Goal: Information Seeking & Learning: Learn about a topic

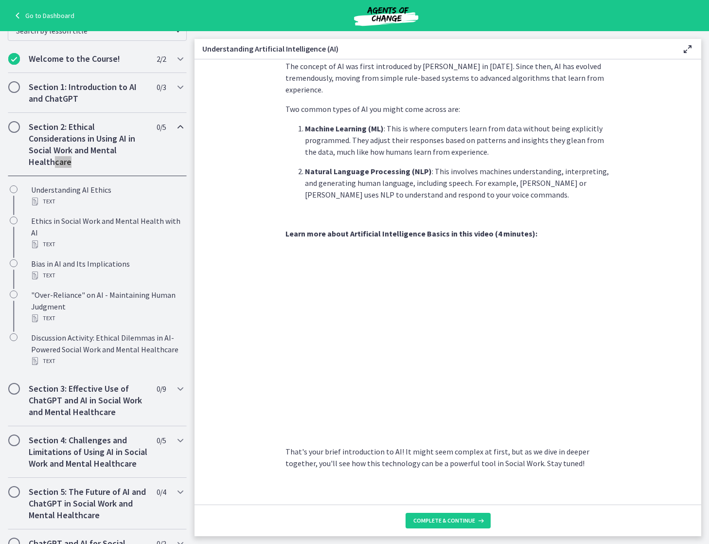
scroll to position [270, 0]
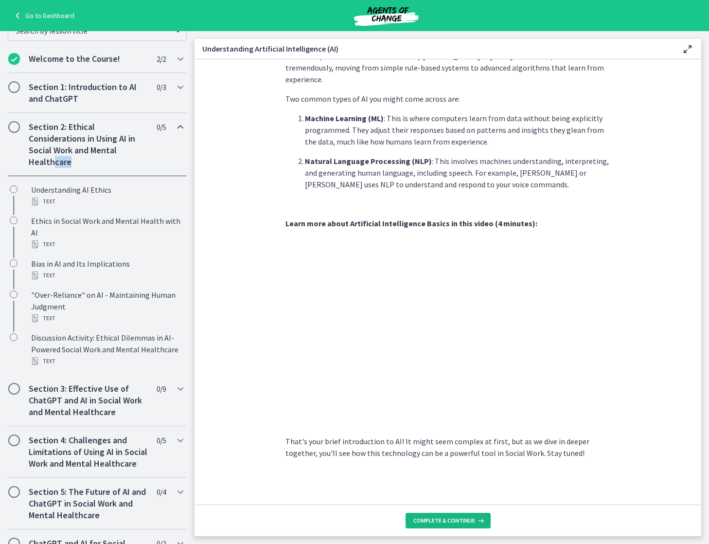
click at [458, 520] on span "Complete & continue" at bounding box center [444, 521] width 62 height 8
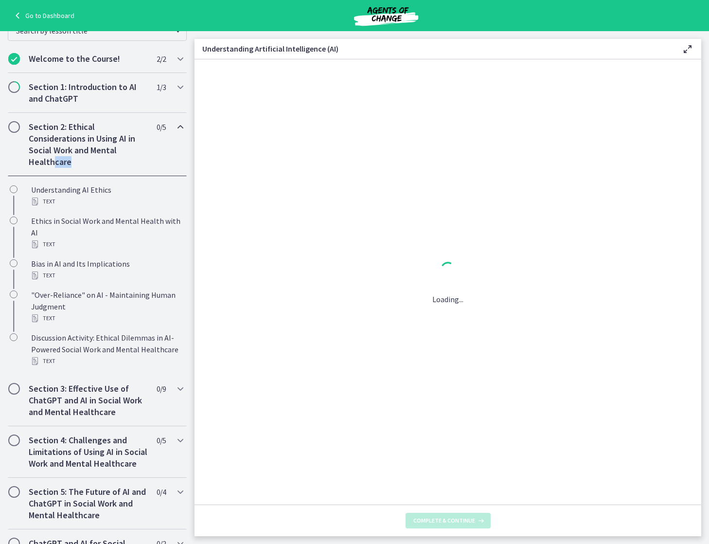
scroll to position [0, 0]
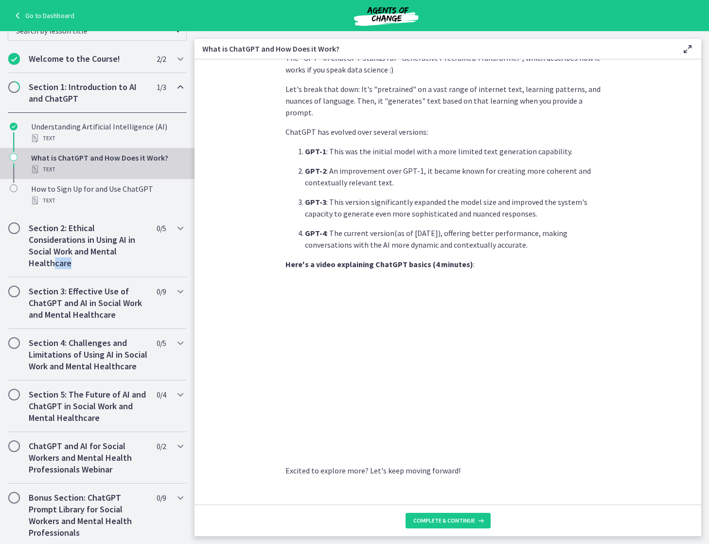
scroll to position [324, 0]
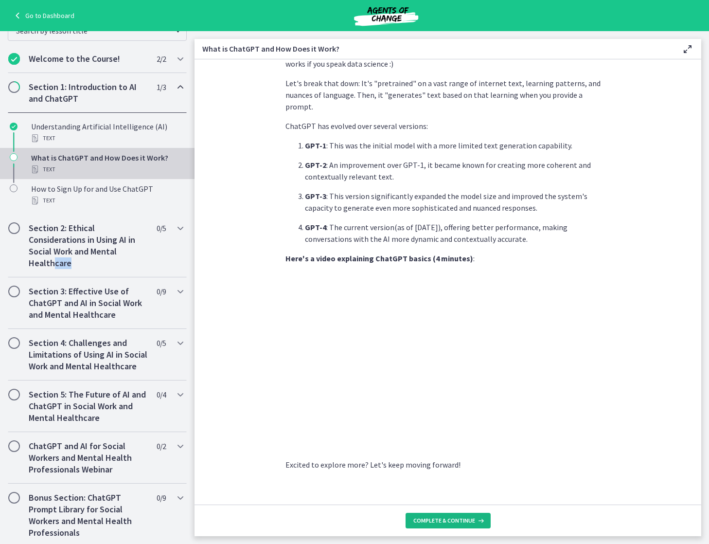
click at [441, 520] on span "Complete & continue" at bounding box center [444, 521] width 62 height 8
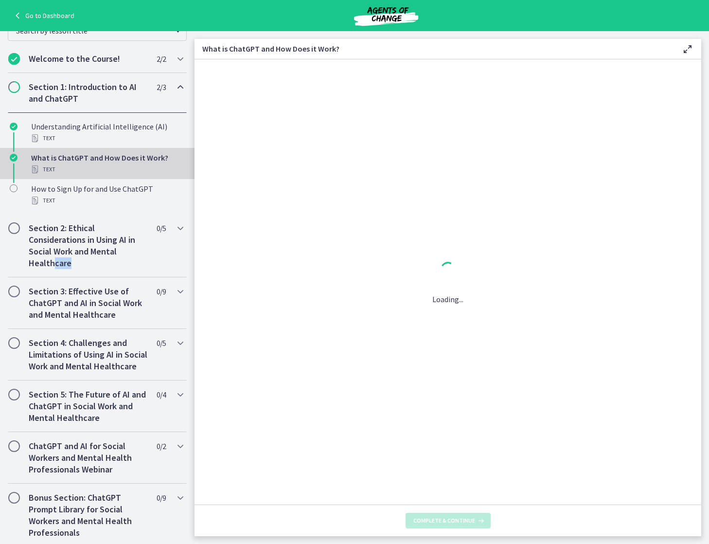
scroll to position [0, 0]
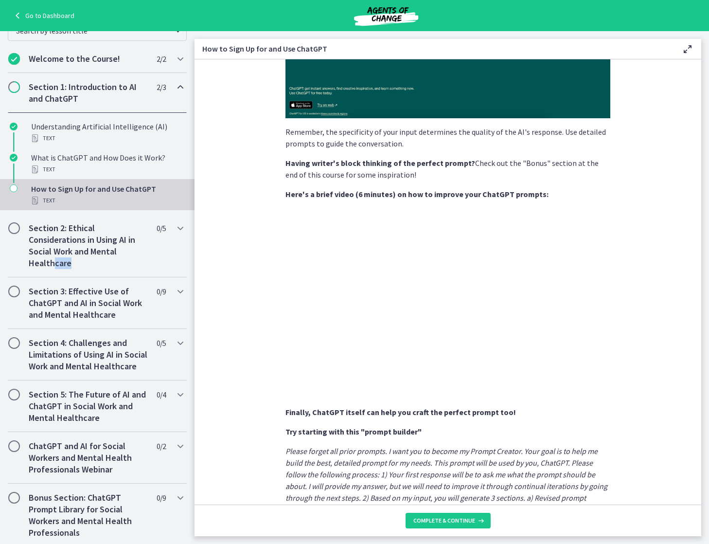
scroll to position [370, 0]
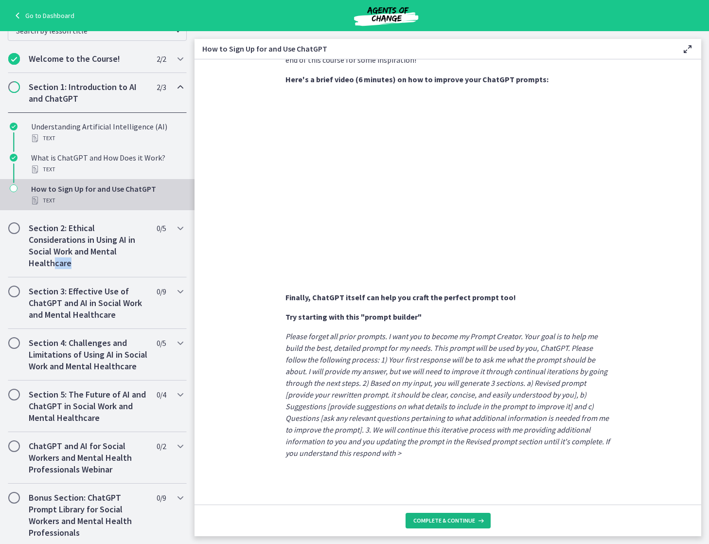
click at [449, 518] on span "Complete & continue" at bounding box center [444, 521] width 62 height 8
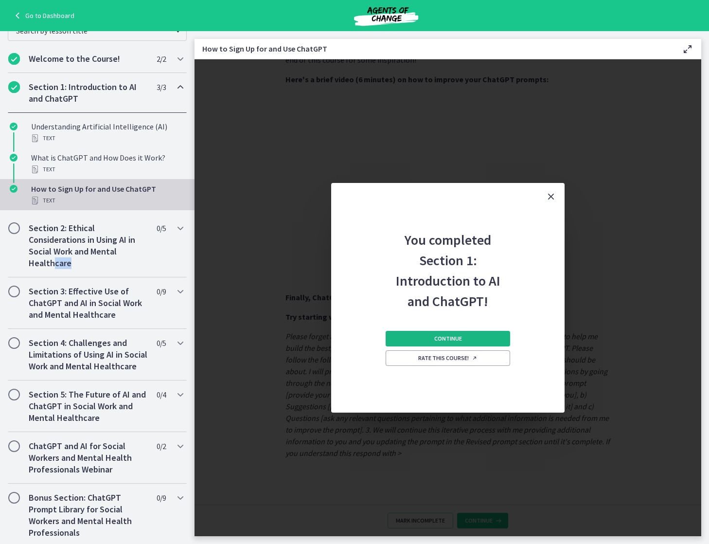
click at [468, 342] on button "Continue" at bounding box center [448, 339] width 125 height 16
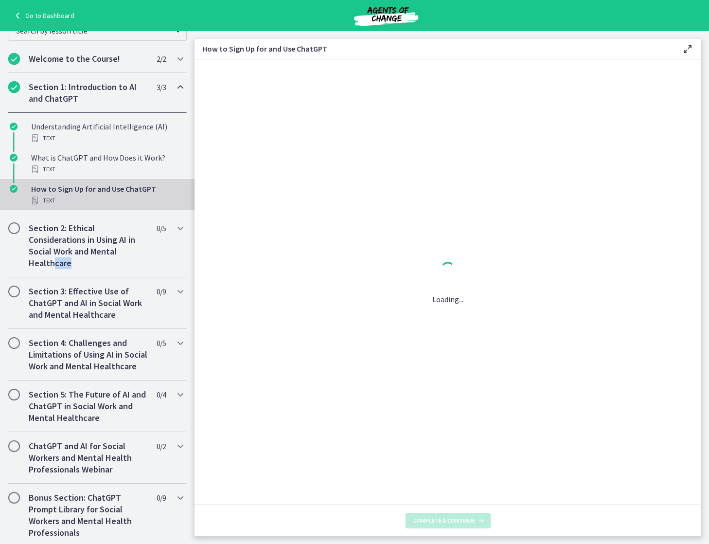
scroll to position [0, 0]
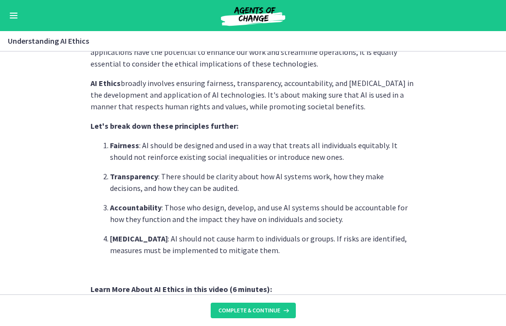
scroll to position [235, 0]
click at [114, 305] on footer "Complete & continue" at bounding box center [253, 311] width 506 height 32
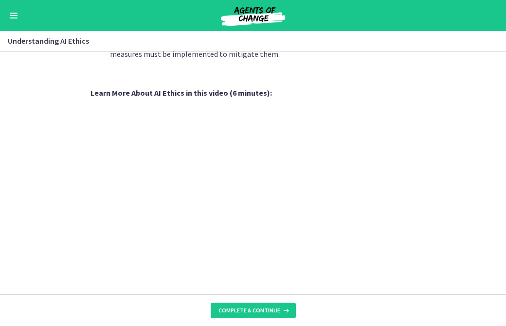
scroll to position [438, 0]
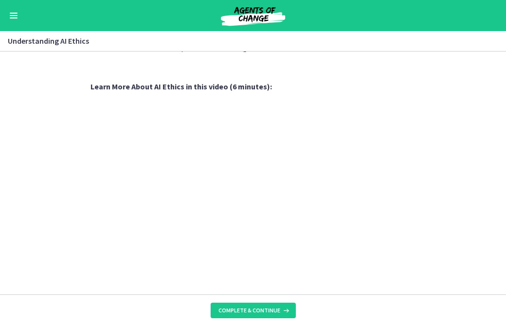
drag, startPoint x: 417, startPoint y: 49, endPoint x: 415, endPoint y: 32, distance: 17.7
click at [417, 47] on div "Understanding AI Ethics Enable fullscreen" at bounding box center [253, 41] width 506 height 20
